Goal: Task Accomplishment & Management: Manage account settings

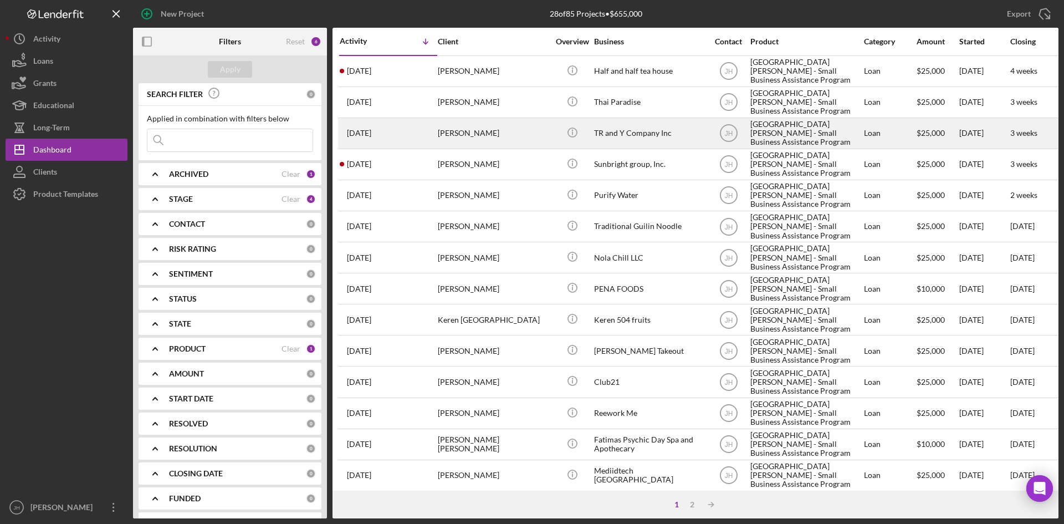
click at [654, 126] on div "TR and Y Company Inc" at bounding box center [649, 133] width 111 height 29
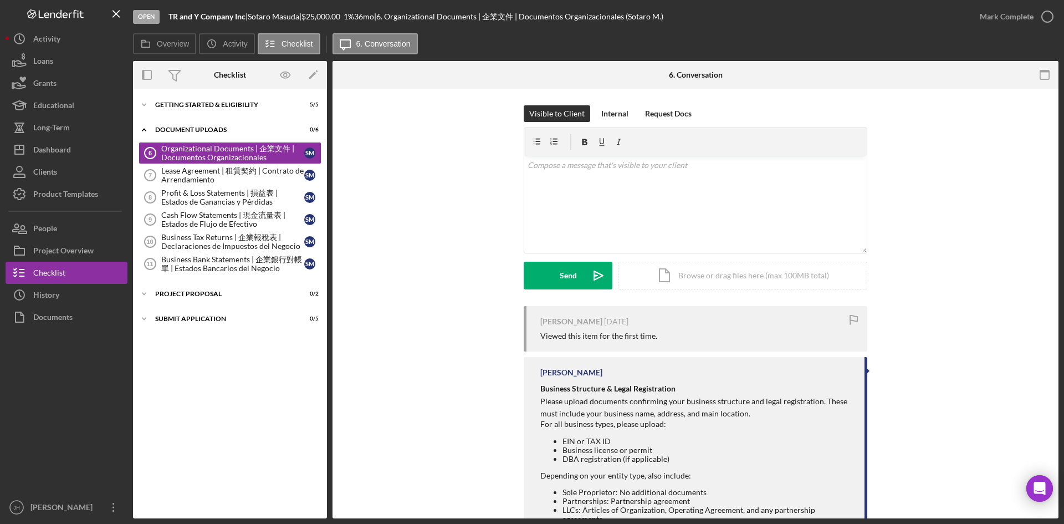
click at [240, 472] on div "Icon/Expander Getting Started & Eligibility 5 / 5 Icon/Expander Document Upload…" at bounding box center [230, 303] width 194 height 418
click at [71, 143] on div "Dashboard" at bounding box center [52, 151] width 38 height 25
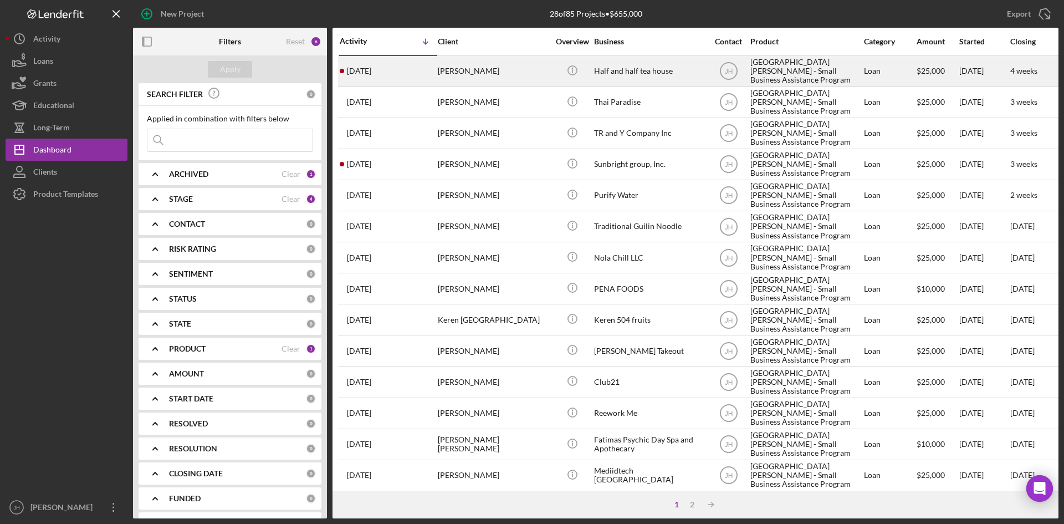
click at [517, 78] on div "[PERSON_NAME]" at bounding box center [493, 71] width 111 height 29
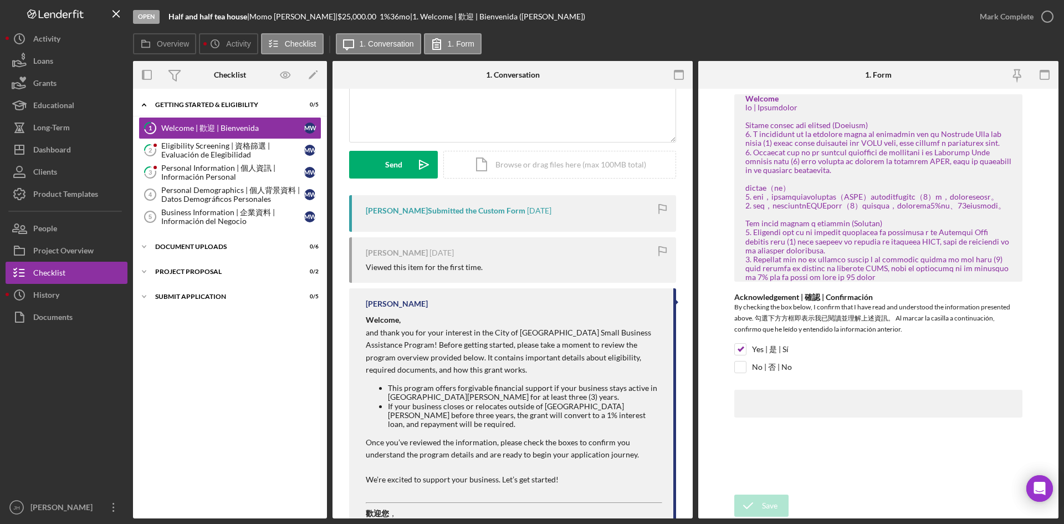
scroll to position [222, 0]
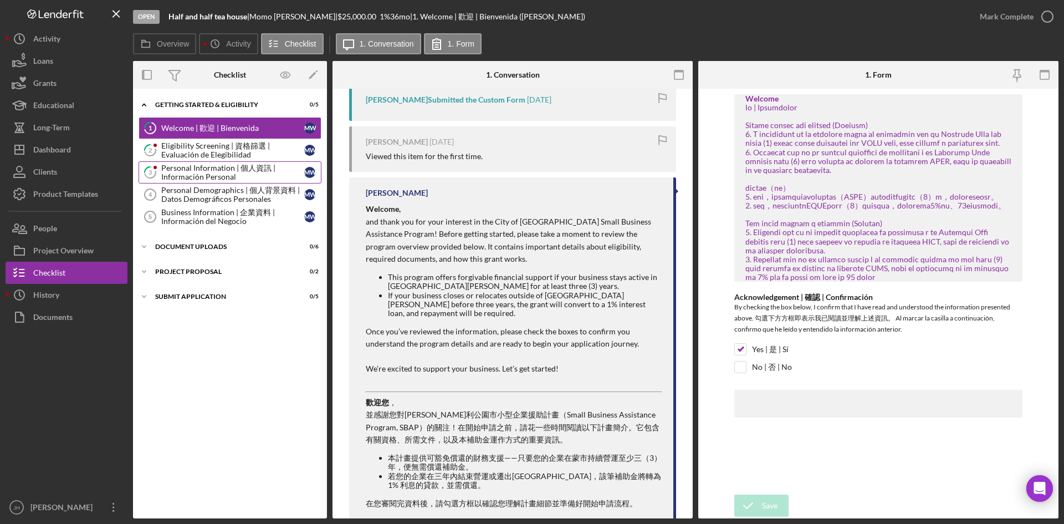
click at [170, 163] on div "Personal Information | 個人資訊 | Información Personal" at bounding box center [232, 172] width 143 height 18
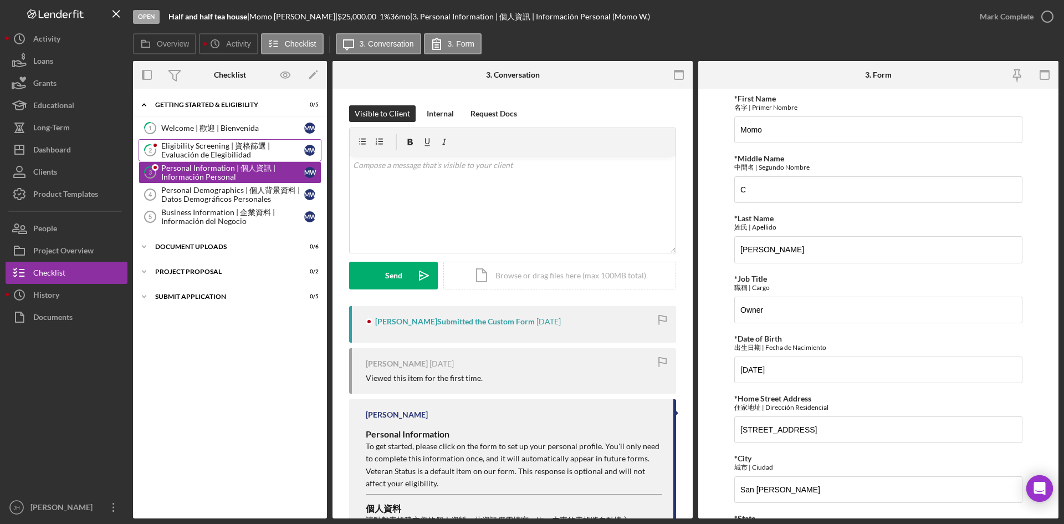
click at [178, 153] on div "Eligibility Screening | 資格篩選 | Evaluación de Elegibilidad" at bounding box center [232, 150] width 143 height 18
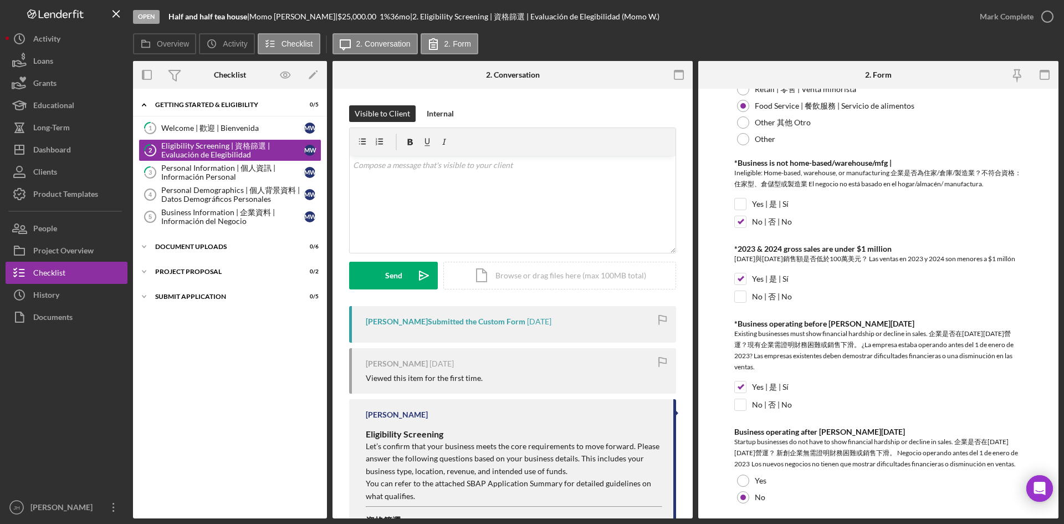
scroll to position [534, 0]
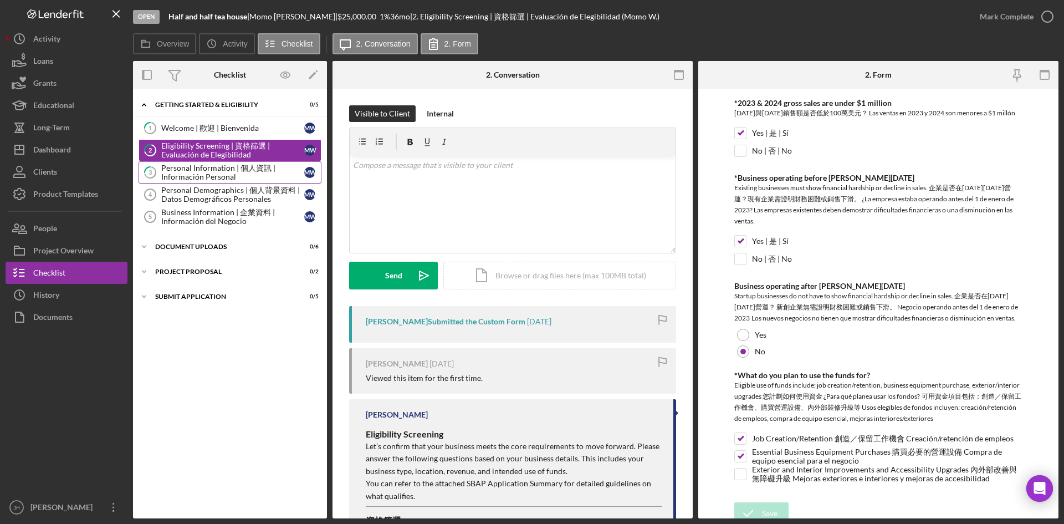
click at [226, 178] on div "Personal Information | 個人資訊 | Información Personal" at bounding box center [232, 172] width 143 height 18
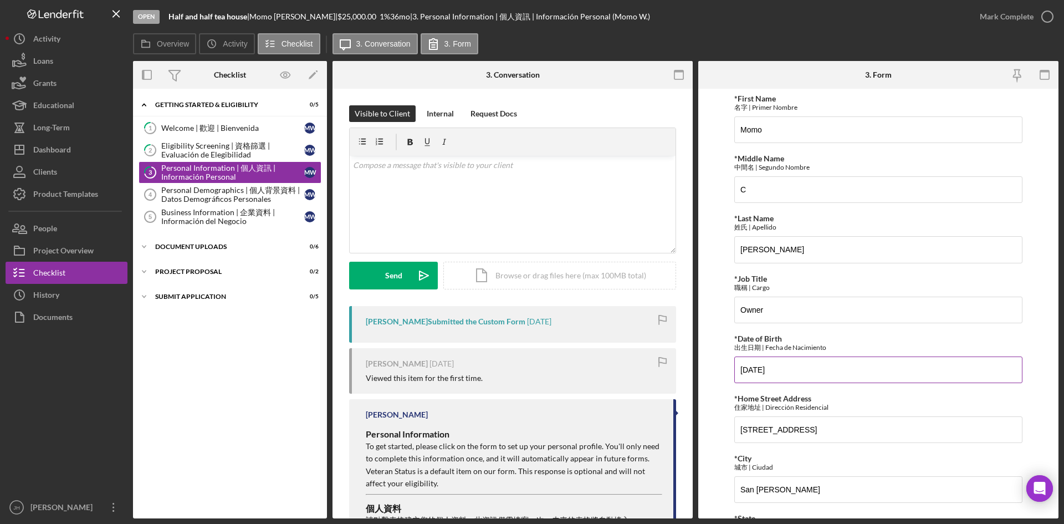
scroll to position [205, 0]
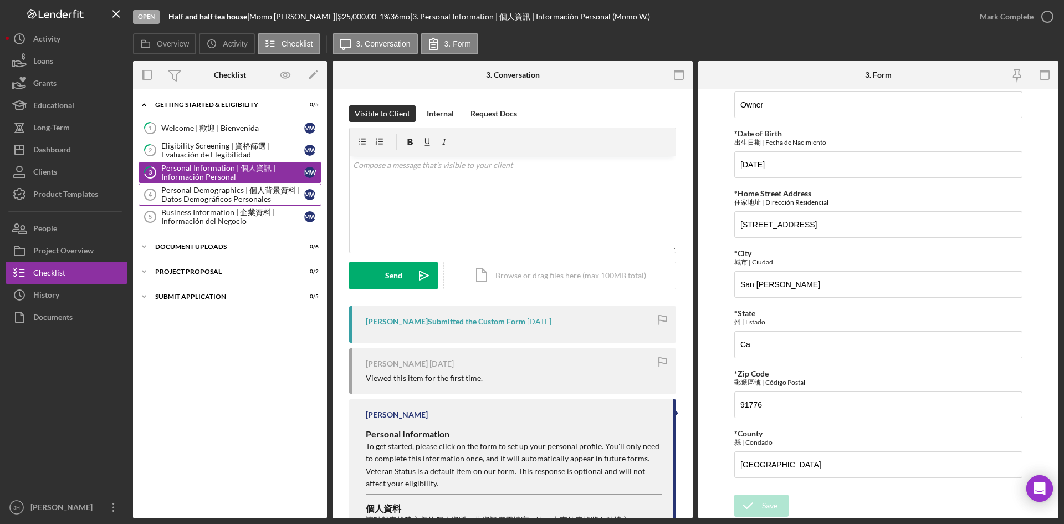
click at [214, 195] on div "Personal Demographics | 個人背景資料 | Datos Demográficos Personales" at bounding box center [232, 195] width 143 height 18
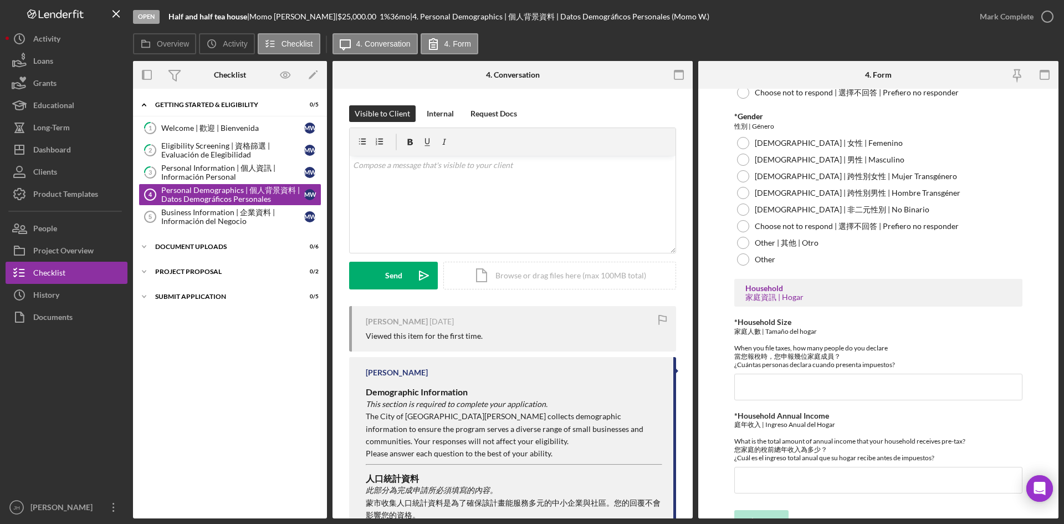
scroll to position [306, 0]
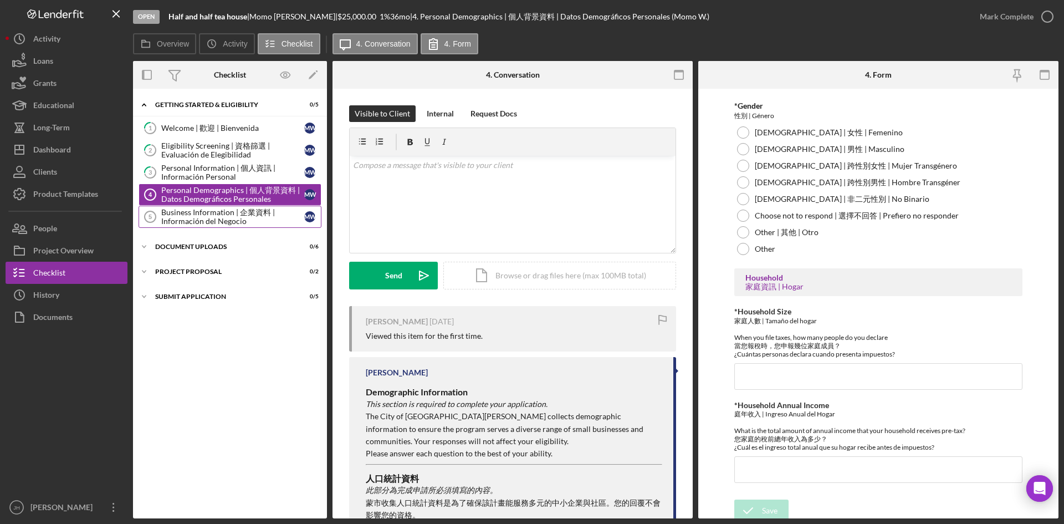
click at [215, 223] on div "Business Information | 企業資料 | Información del Negocio" at bounding box center [232, 217] width 143 height 18
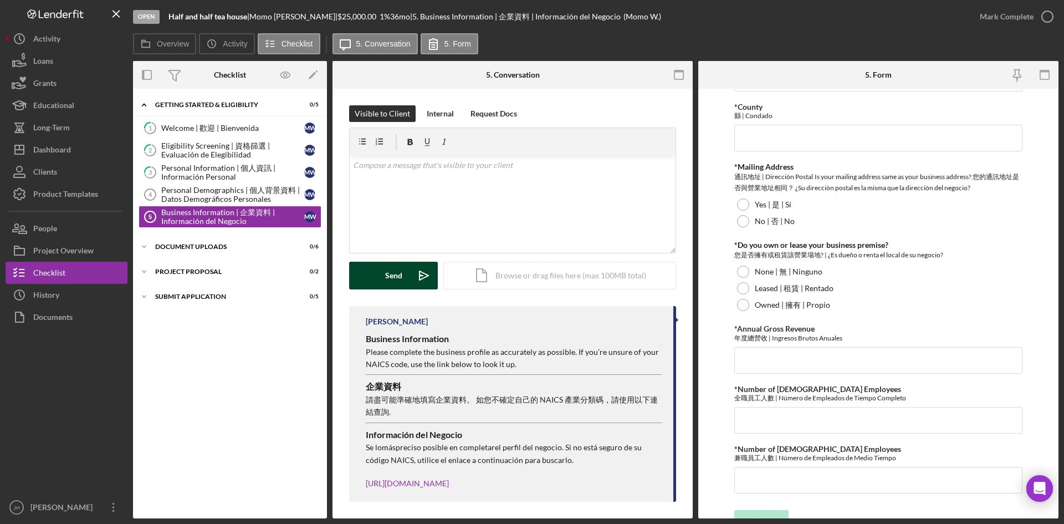
scroll to position [998, 0]
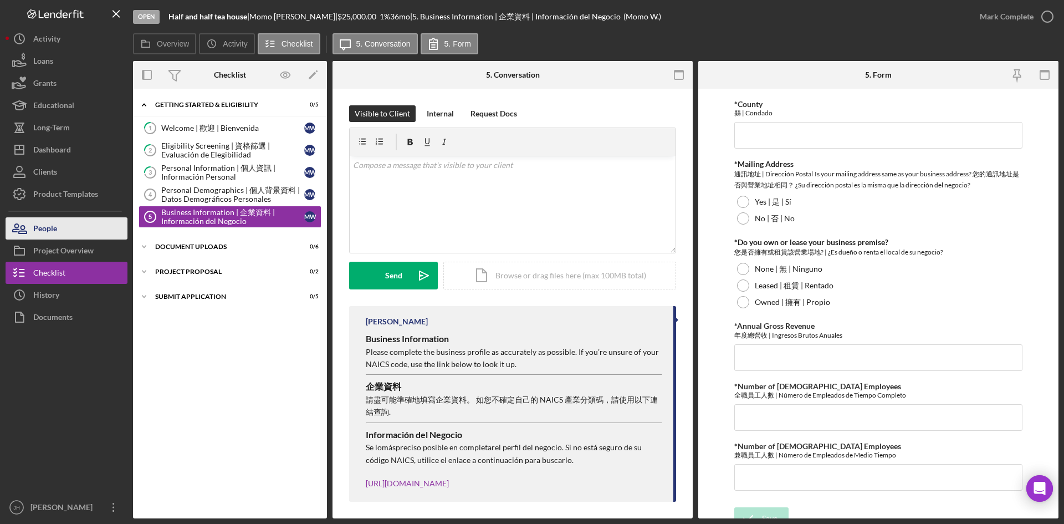
click at [83, 222] on button "People" at bounding box center [67, 228] width 122 height 22
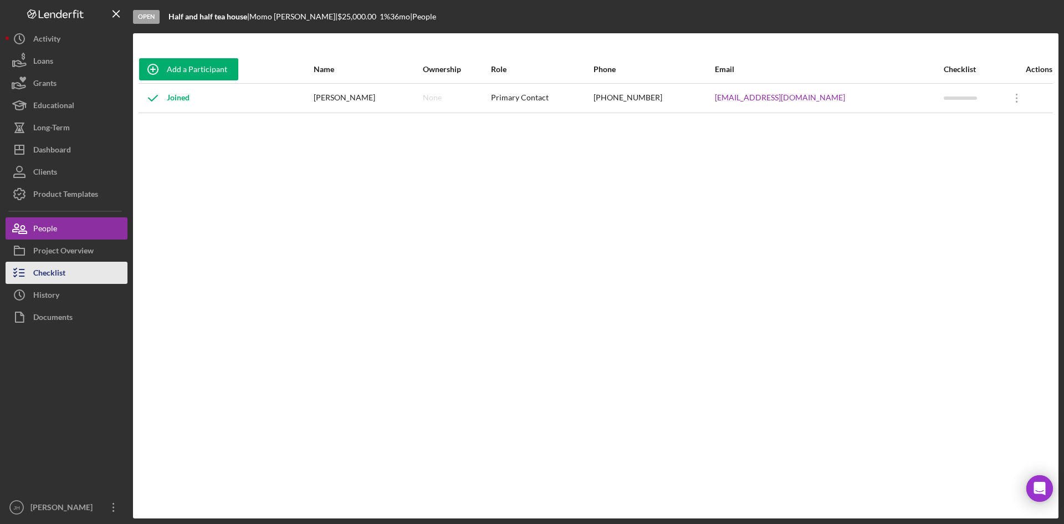
click at [79, 274] on button "Checklist" at bounding box center [67, 273] width 122 height 22
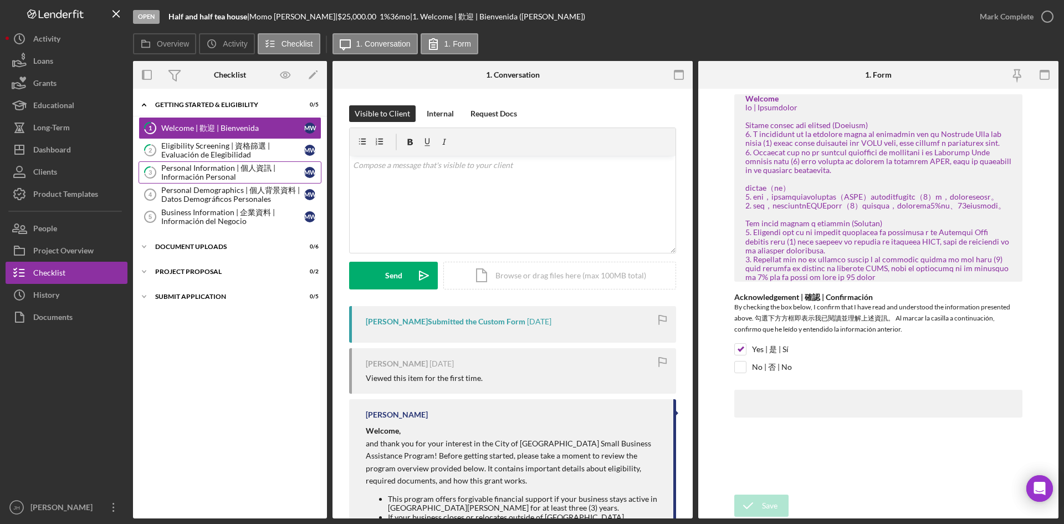
click at [197, 163] on div "Personal Information | 個人資訊 | Información Personal" at bounding box center [232, 172] width 143 height 18
